Goal: Task Accomplishment & Management: Complete application form

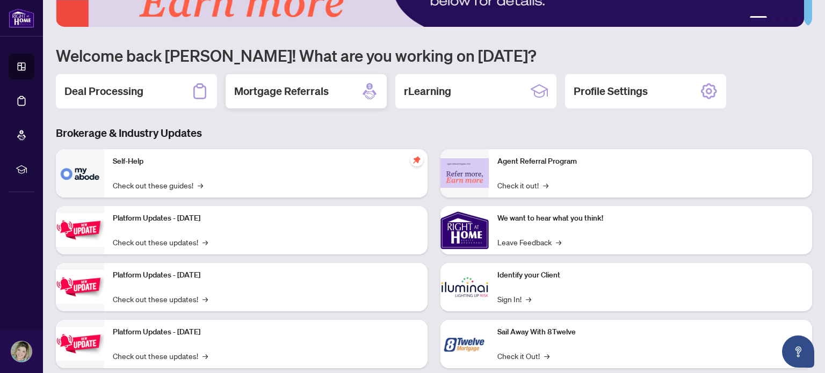
scroll to position [90, 0]
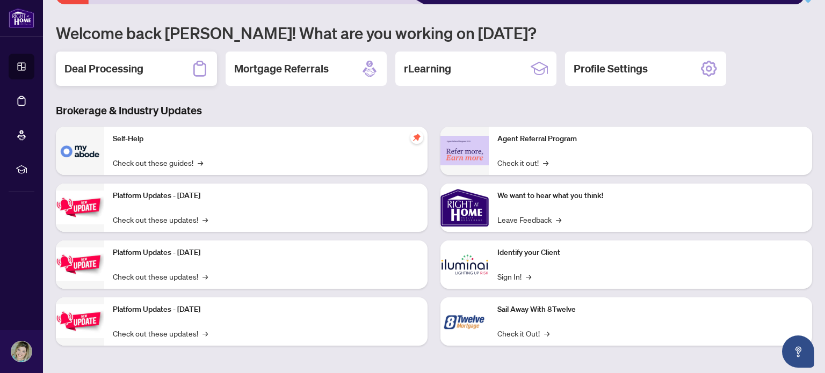
click at [131, 68] on h2 "Deal Processing" at bounding box center [103, 68] width 79 height 15
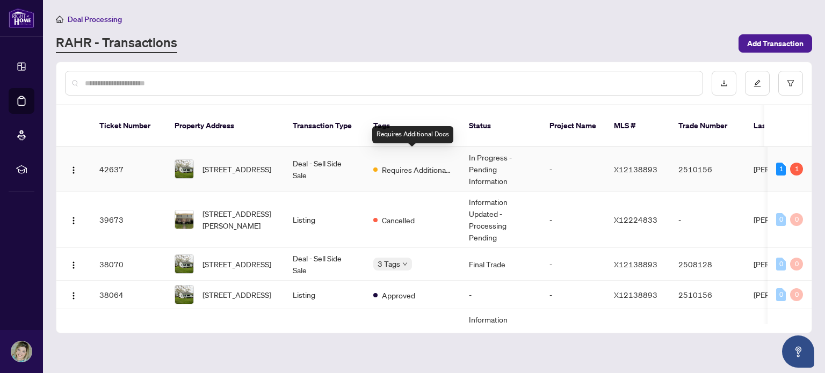
click at [434, 164] on span "Requires Additional Docs" at bounding box center [417, 170] width 70 height 12
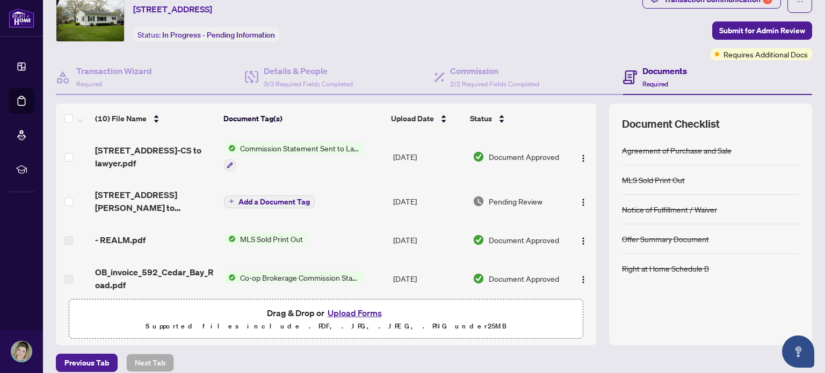
scroll to position [92, 0]
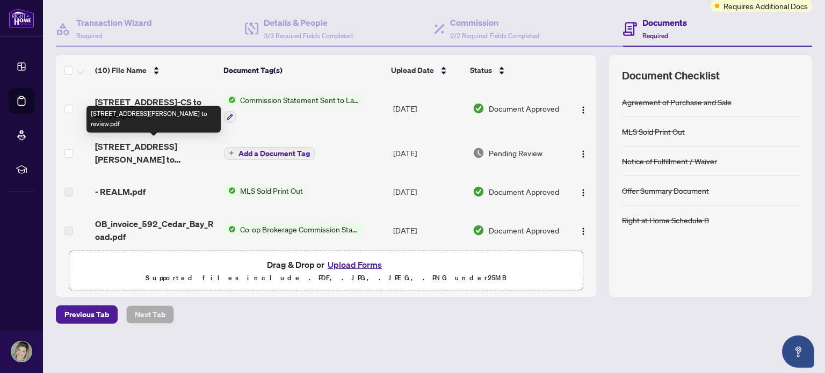
click at [167, 146] on span "[STREET_ADDRESS][PERSON_NAME] to review.pdf" at bounding box center [155, 153] width 120 height 26
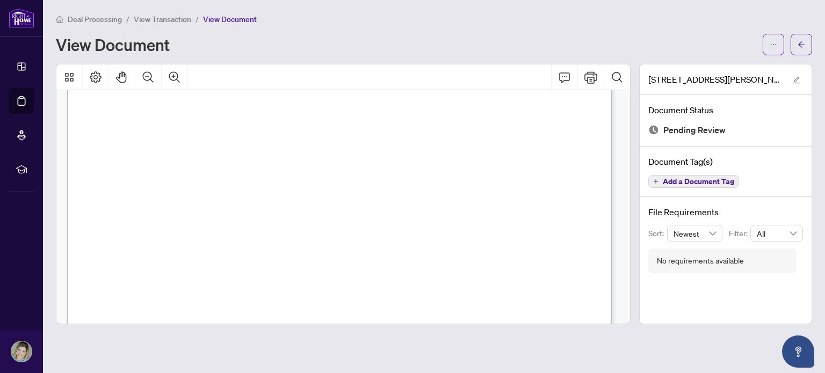
scroll to position [430, 0]
click at [563, 76] on icon "Comment" at bounding box center [564, 77] width 13 height 13
click at [796, 81] on icon "edit" at bounding box center [796, 80] width 7 height 7
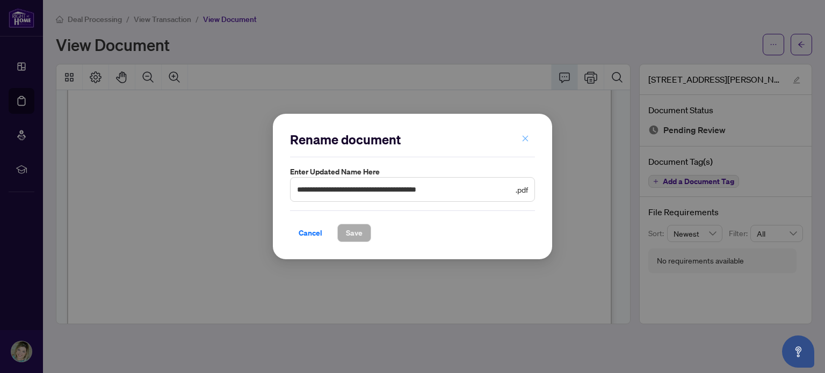
click at [526, 135] on icon "close" at bounding box center [526, 139] width 8 height 8
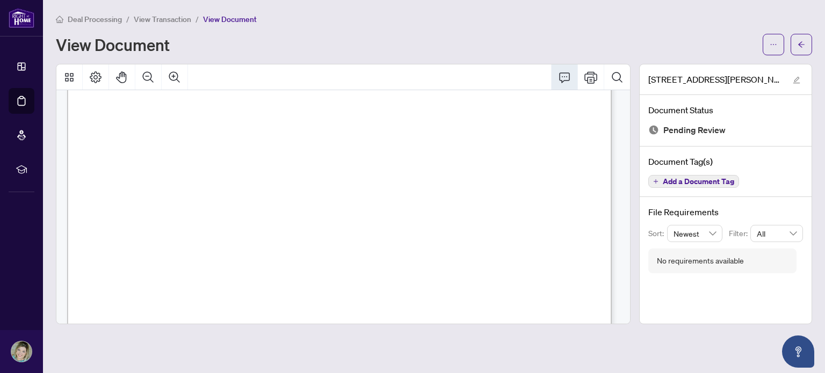
scroll to position [0, 0]
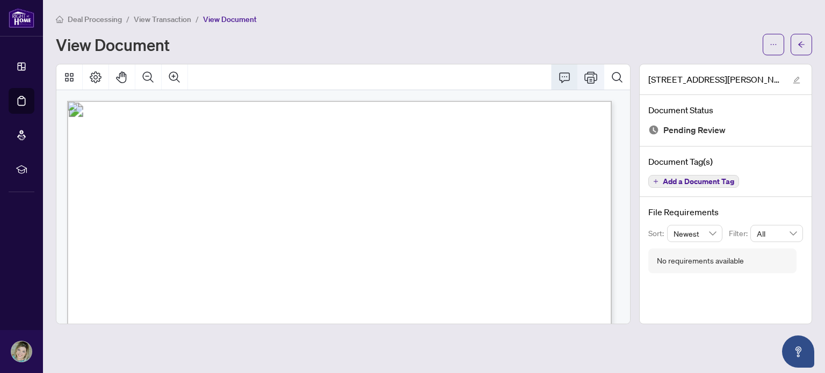
click at [589, 76] on icon "Print" at bounding box center [590, 77] width 13 height 13
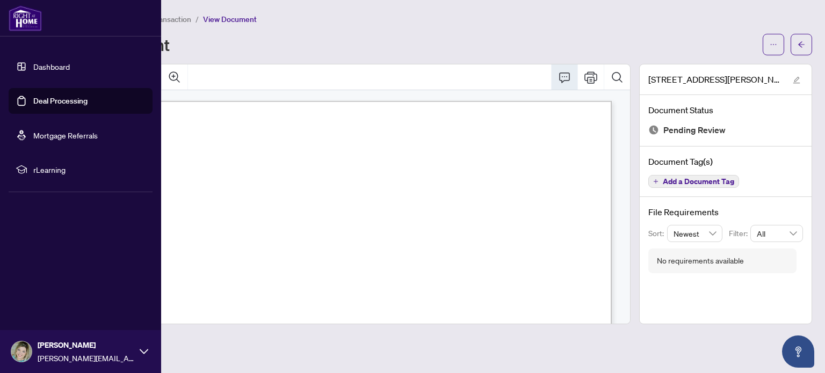
click at [47, 103] on link "Deal Processing" at bounding box center [60, 101] width 54 height 10
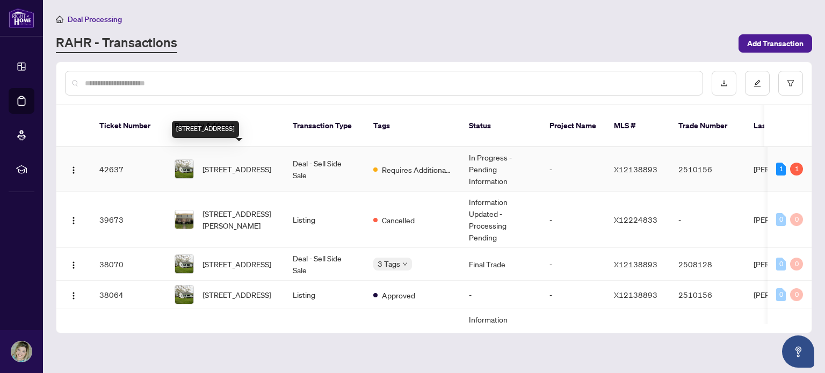
click at [214, 163] on span "[STREET_ADDRESS]" at bounding box center [237, 169] width 69 height 12
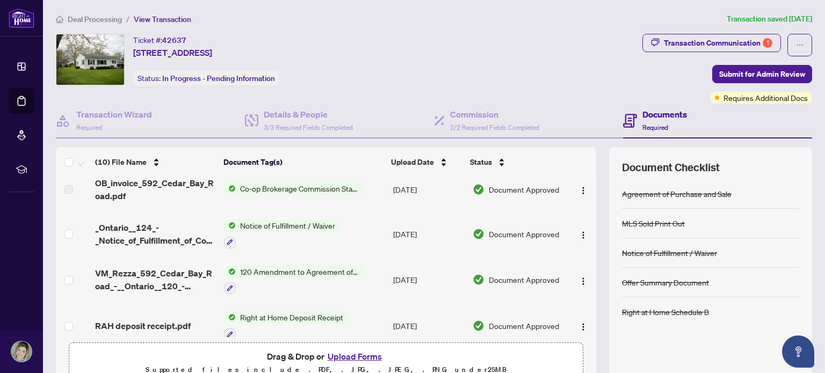
scroll to position [215, 0]
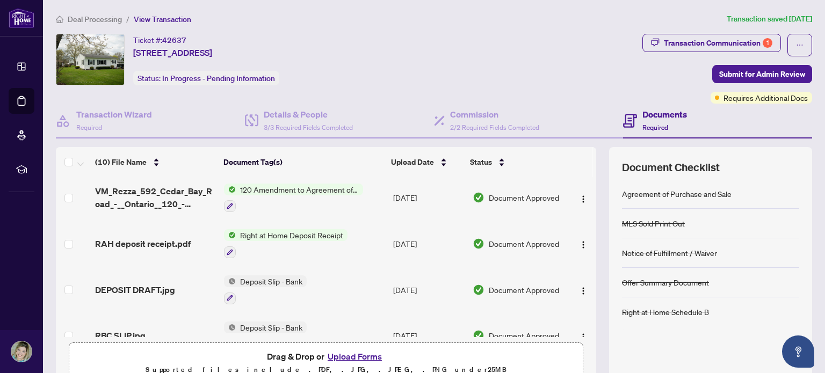
click at [362, 354] on button "Upload Forms" at bounding box center [354, 357] width 61 height 14
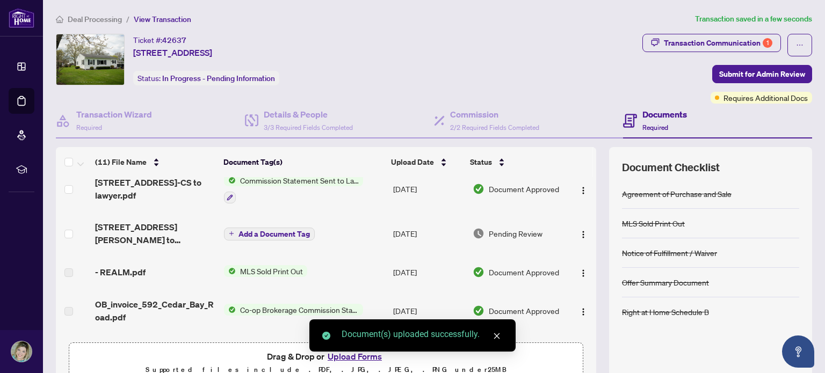
scroll to position [0, 0]
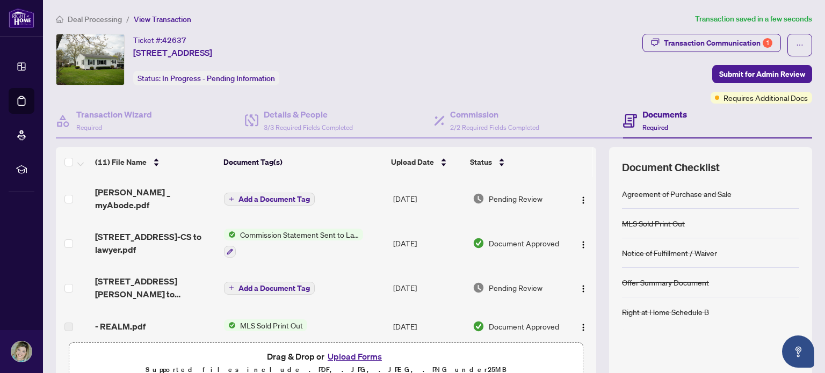
click at [266, 196] on span "Add a Document Tag" at bounding box center [274, 200] width 71 height 8
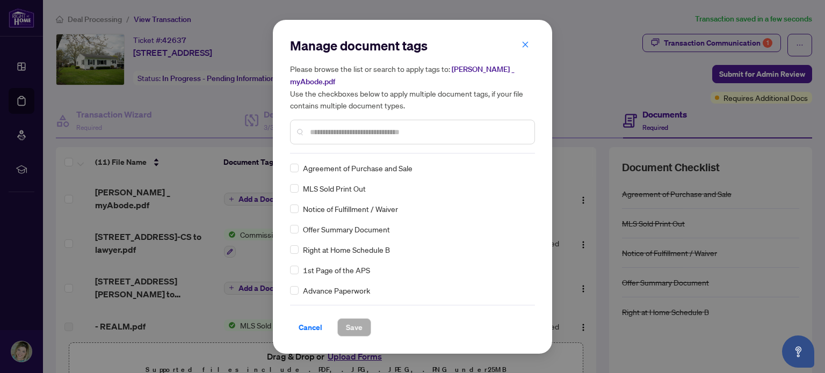
click at [367, 126] on input "text" at bounding box center [418, 132] width 216 height 12
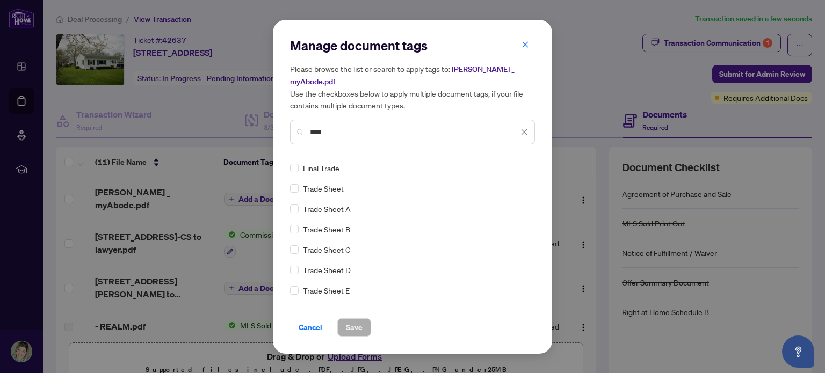
type input "****"
click at [356, 322] on span "Save" at bounding box center [354, 327] width 17 height 17
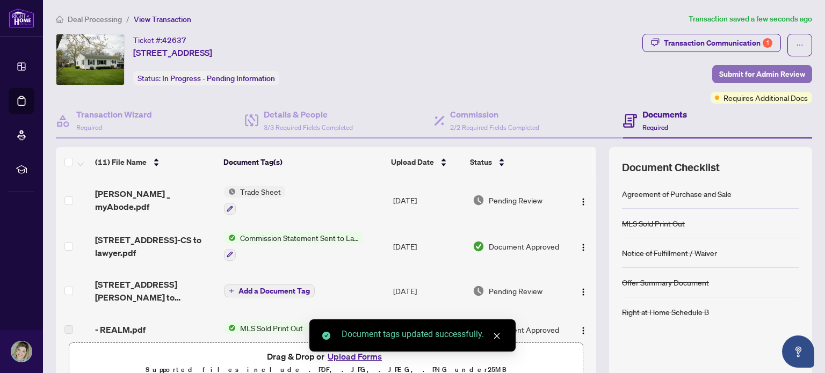
click at [757, 75] on span "Submit for Admin Review" at bounding box center [762, 74] width 86 height 17
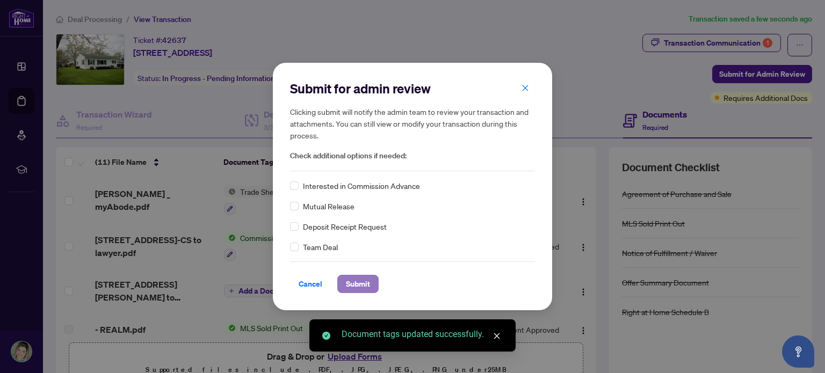
click at [372, 277] on button "Submit" at bounding box center [357, 284] width 41 height 18
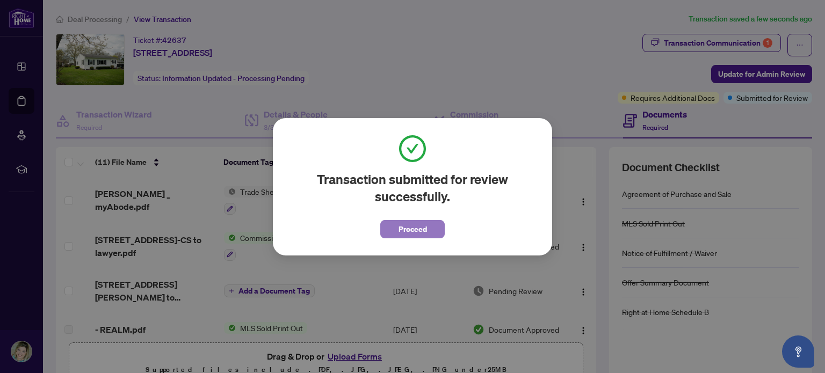
click at [414, 228] on span "Proceed" at bounding box center [413, 229] width 28 height 17
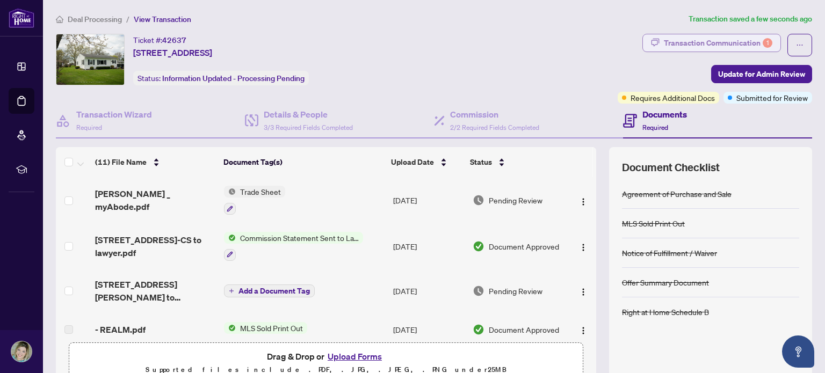
click at [722, 40] on div "Transaction Communication 1" at bounding box center [718, 42] width 109 height 17
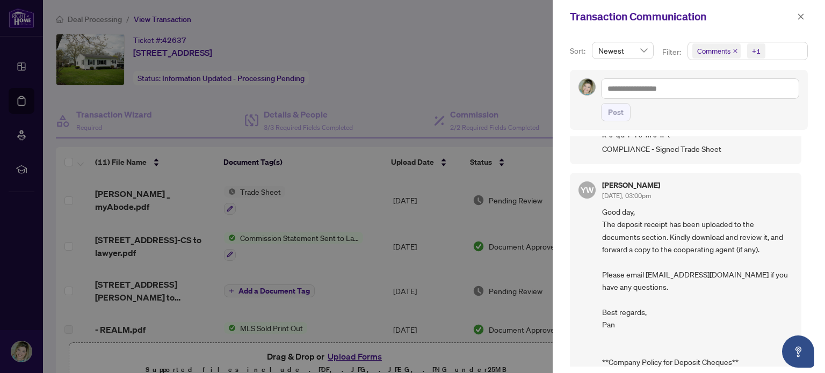
scroll to position [215, 0]
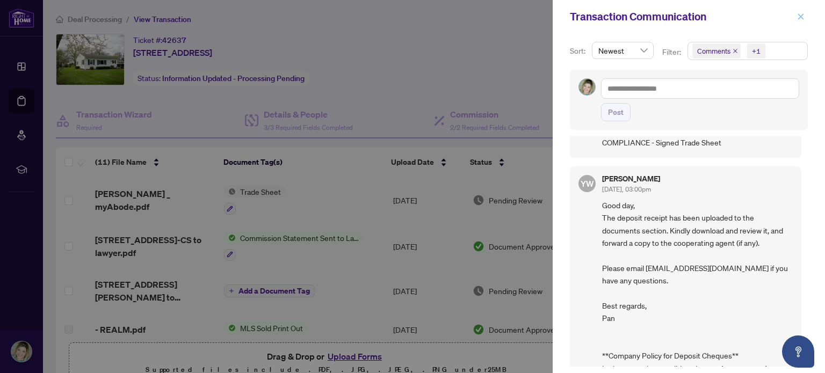
click at [799, 18] on icon "close" at bounding box center [801, 16] width 6 height 6
